Goal: Task Accomplishment & Management: Use online tool/utility

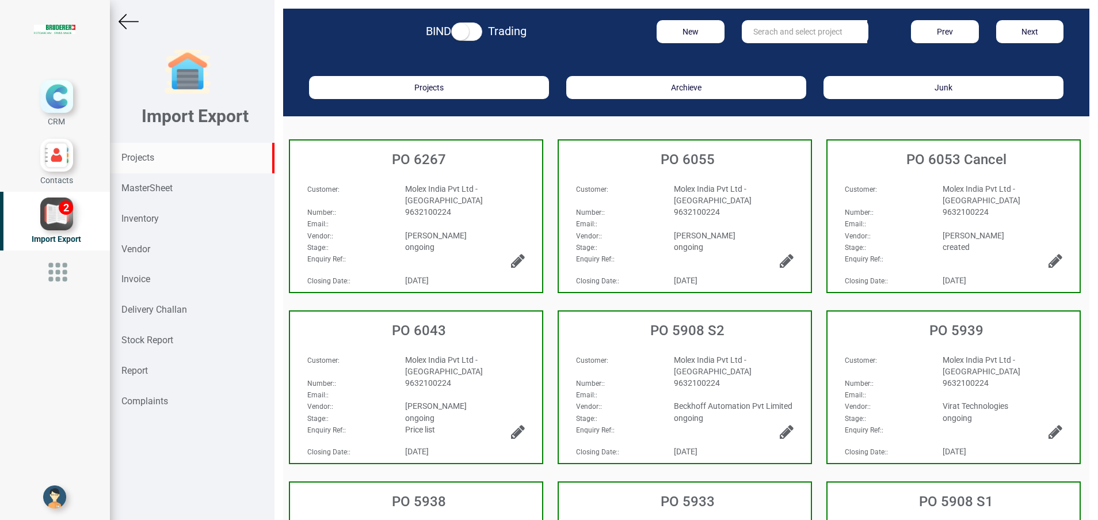
click at [148, 157] on strong "Projects" at bounding box center [137, 157] width 33 height 11
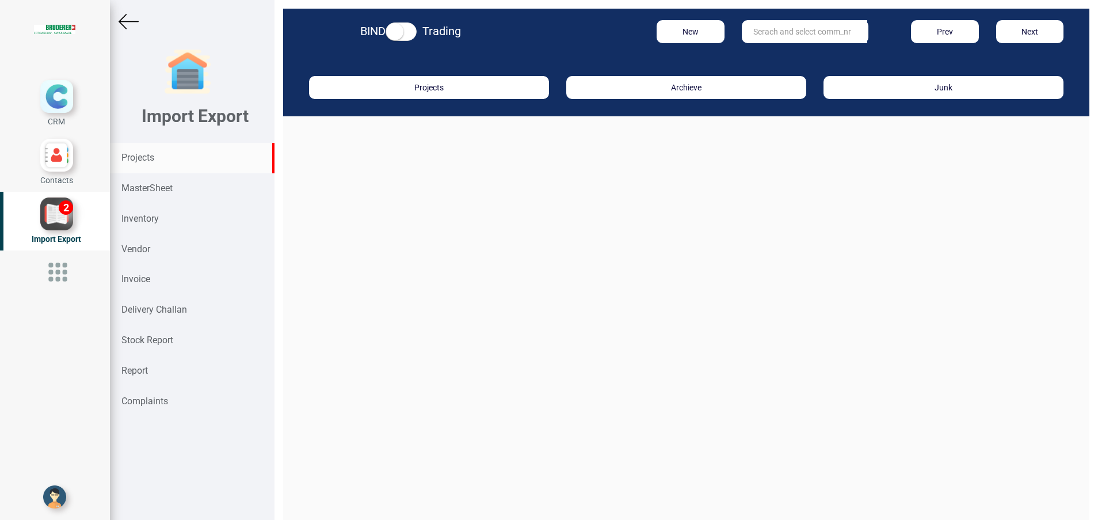
click at [776, 37] on input "text" at bounding box center [804, 31] width 125 height 23
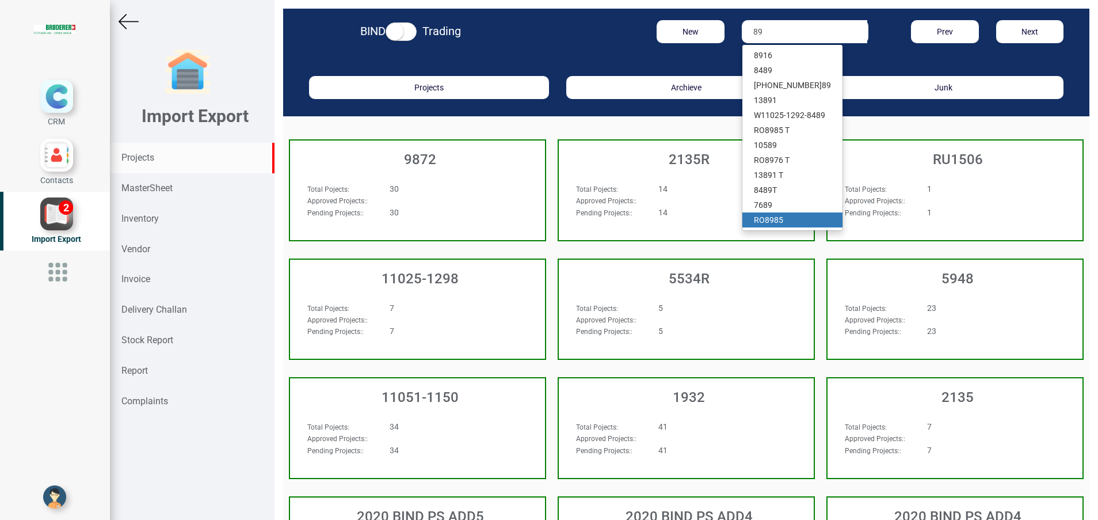
click at [774, 216] on link "RO 89 85" at bounding box center [792, 219] width 100 height 15
type input "RO 8985"
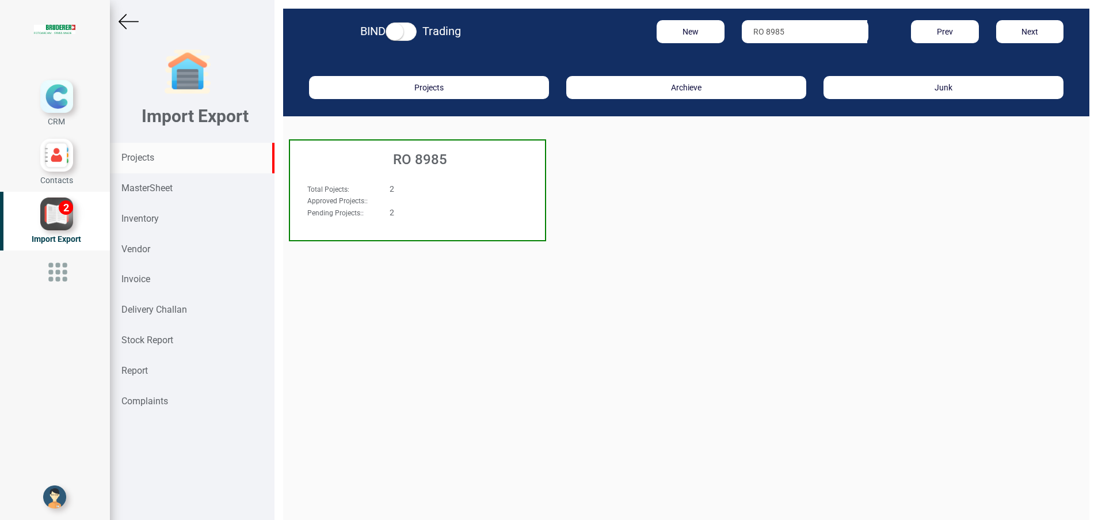
click at [446, 163] on h3 "RO 8985" at bounding box center [420, 159] width 249 height 15
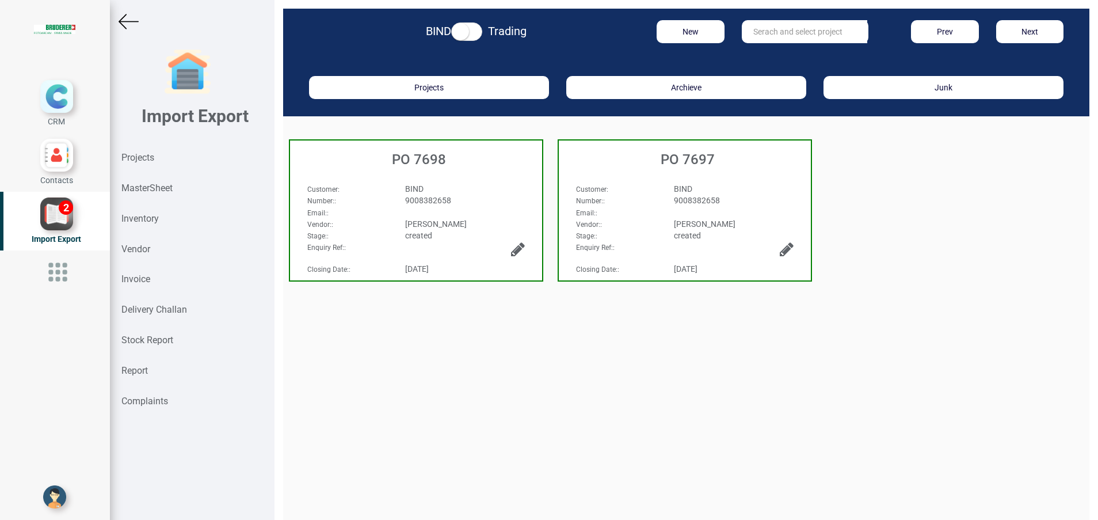
click at [646, 185] on div "Customer :" at bounding box center [617, 189] width 98 height 12
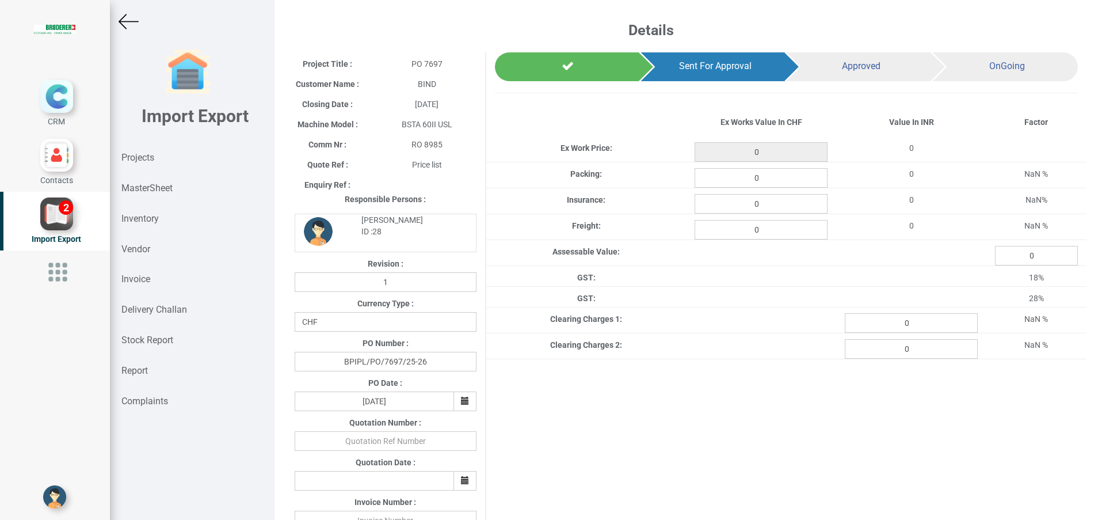
type input "36302.200000000004"
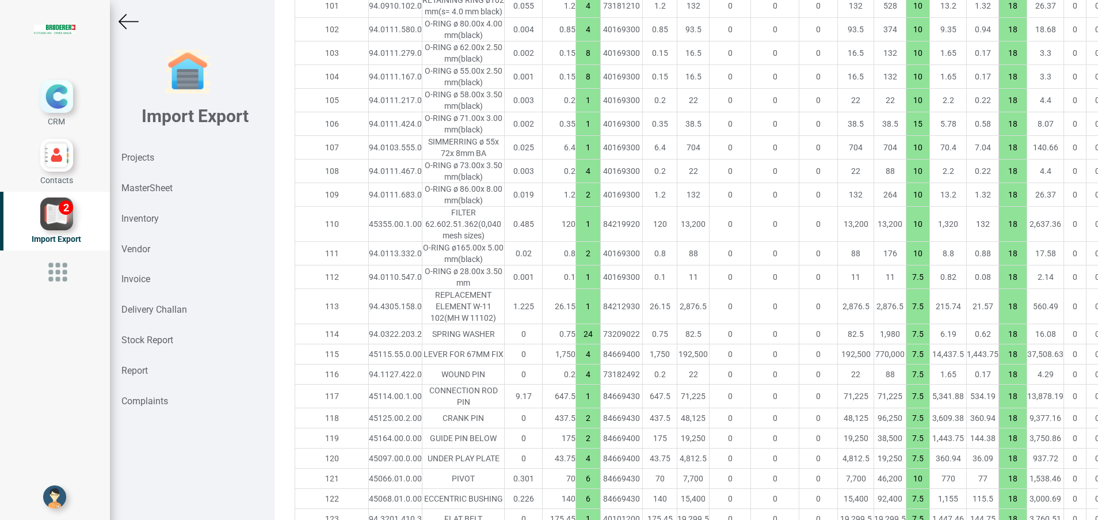
scroll to position [4393, 0]
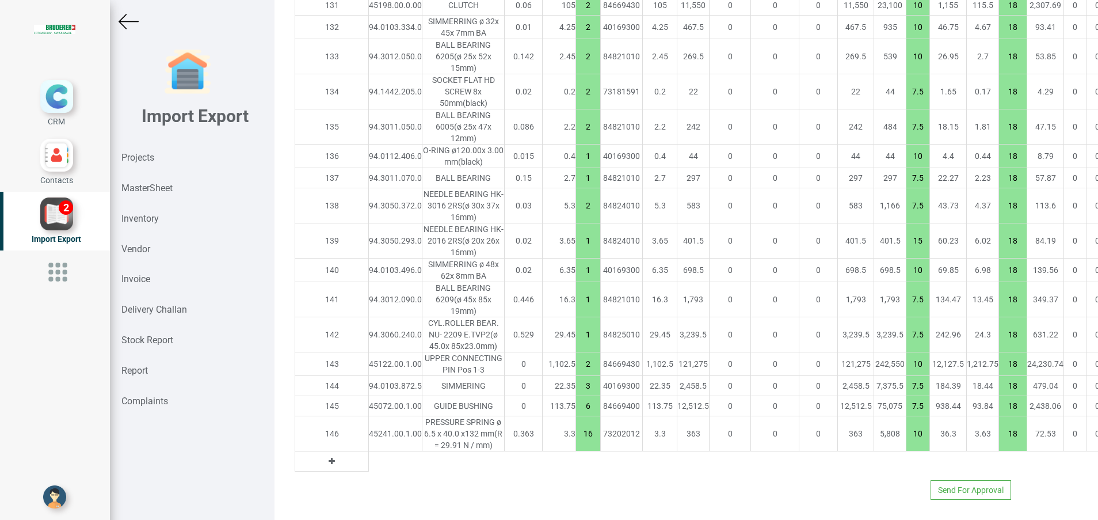
click at [124, 25] on img at bounding box center [129, 22] width 20 height 20
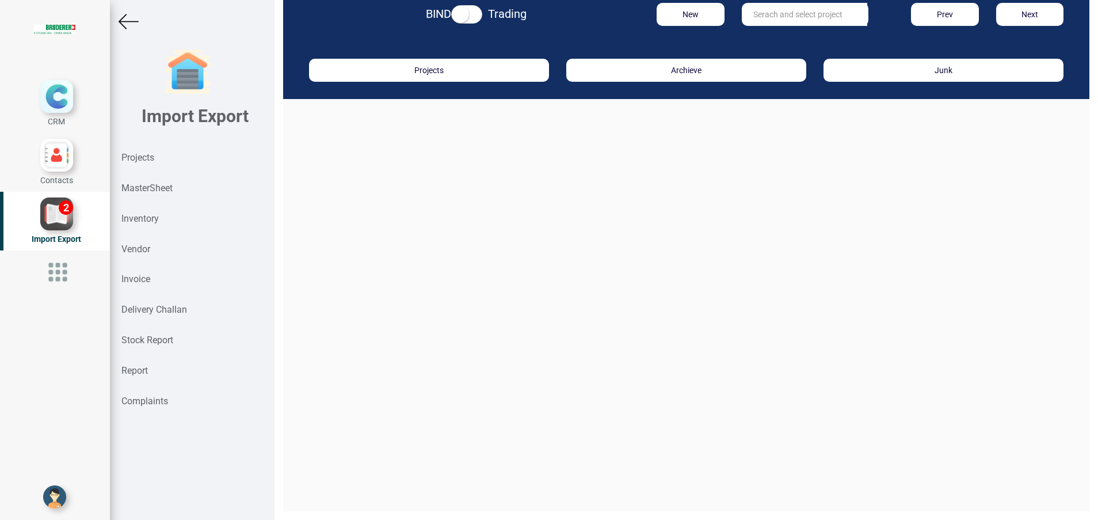
scroll to position [17, 0]
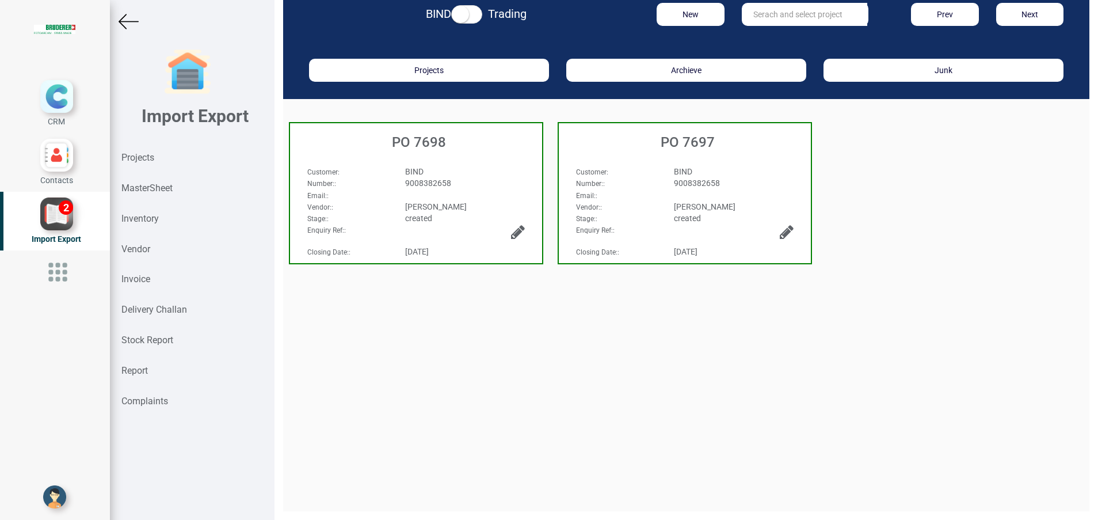
click at [433, 157] on div "Customer : BIND Number: : 9008382658 Email: : Vendor: : [PERSON_NAME] Stage: : …" at bounding box center [416, 185] width 252 height 62
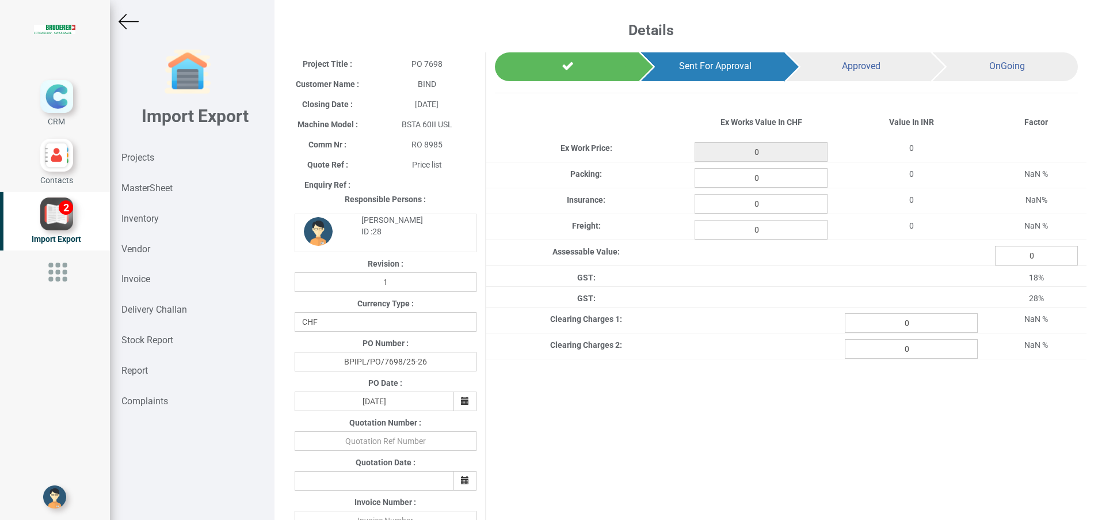
type input "7505.700000000002"
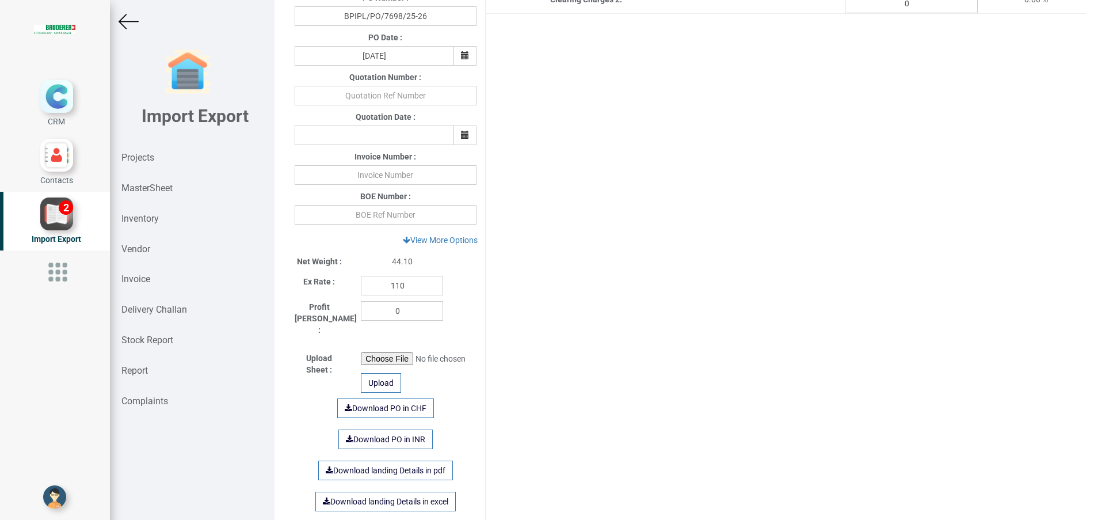
scroll to position [696, 0]
